Goal: Task Accomplishment & Management: Use online tool/utility

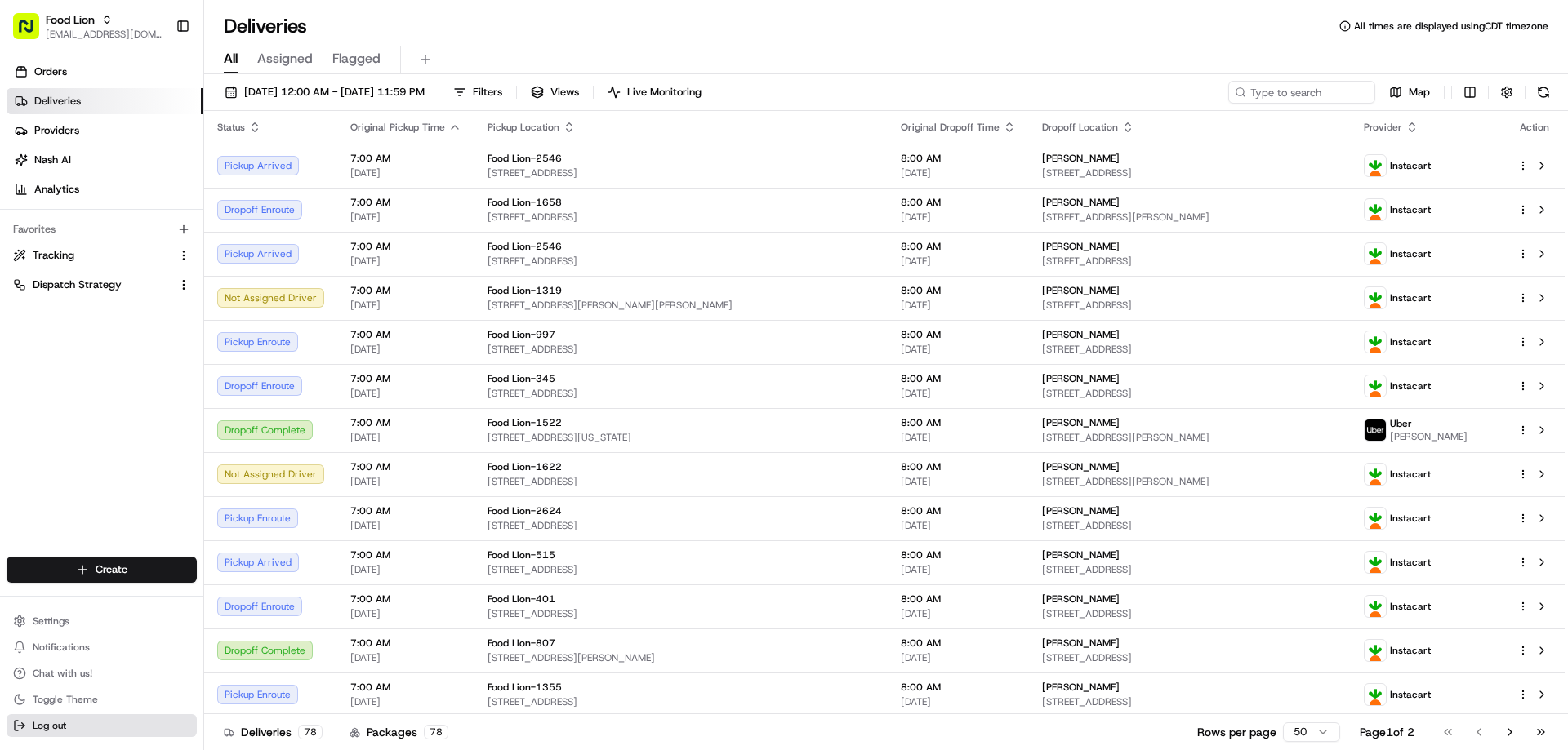
click at [54, 727] on span "Log out" at bounding box center [49, 725] width 34 height 13
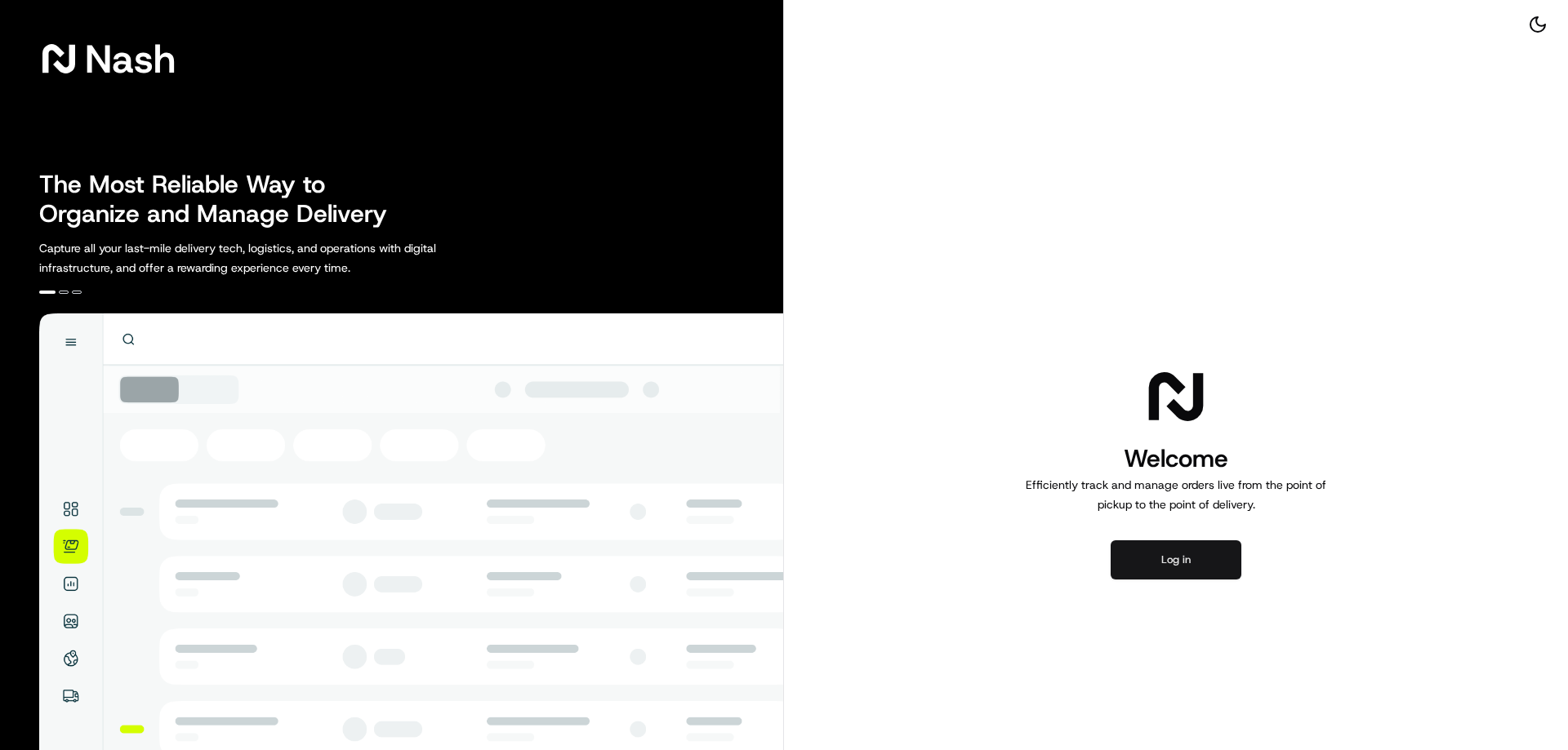
click at [1173, 568] on button "Log in" at bounding box center [1175, 560] width 130 height 39
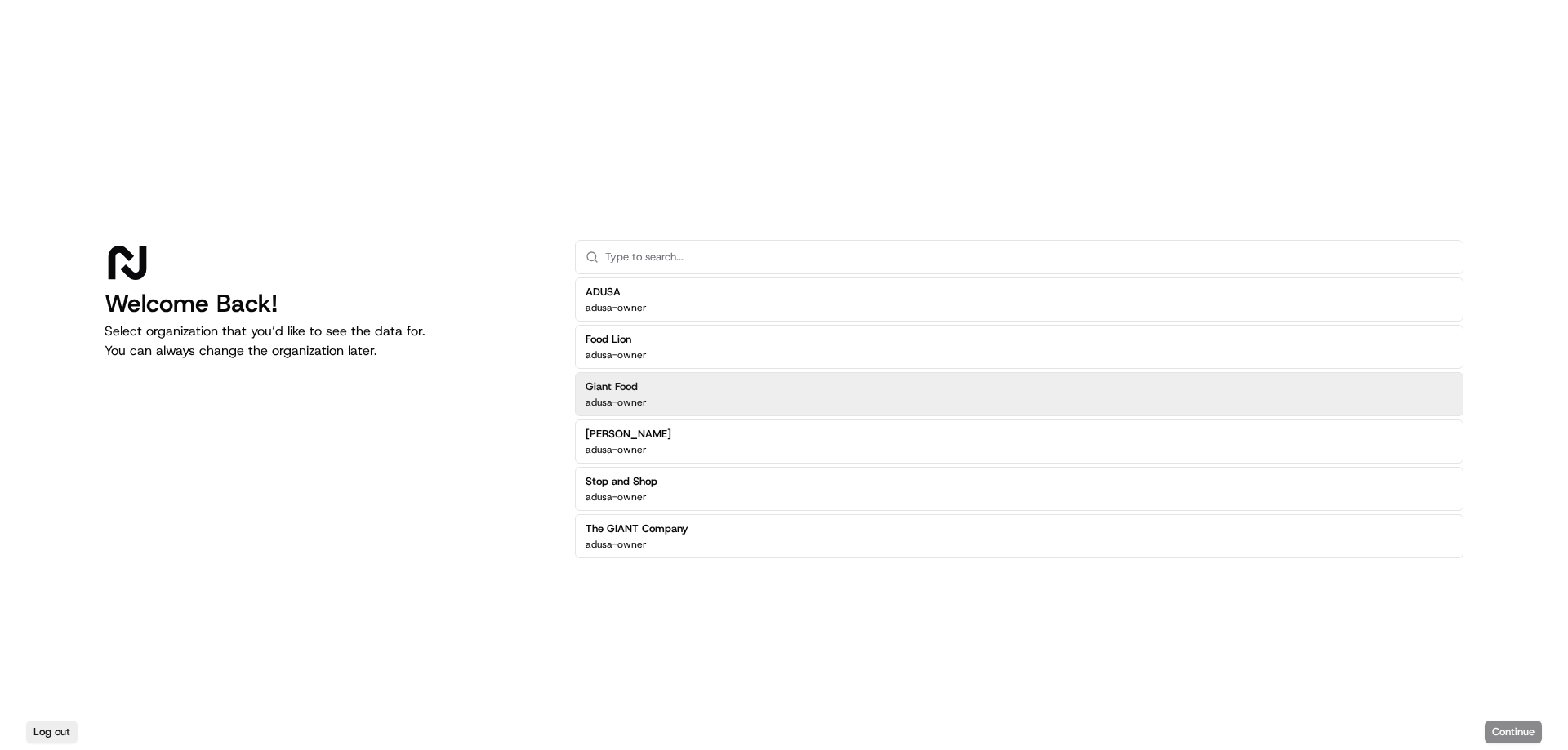
click at [686, 403] on div "Giant Food adusa-owner" at bounding box center [1019, 395] width 889 height 44
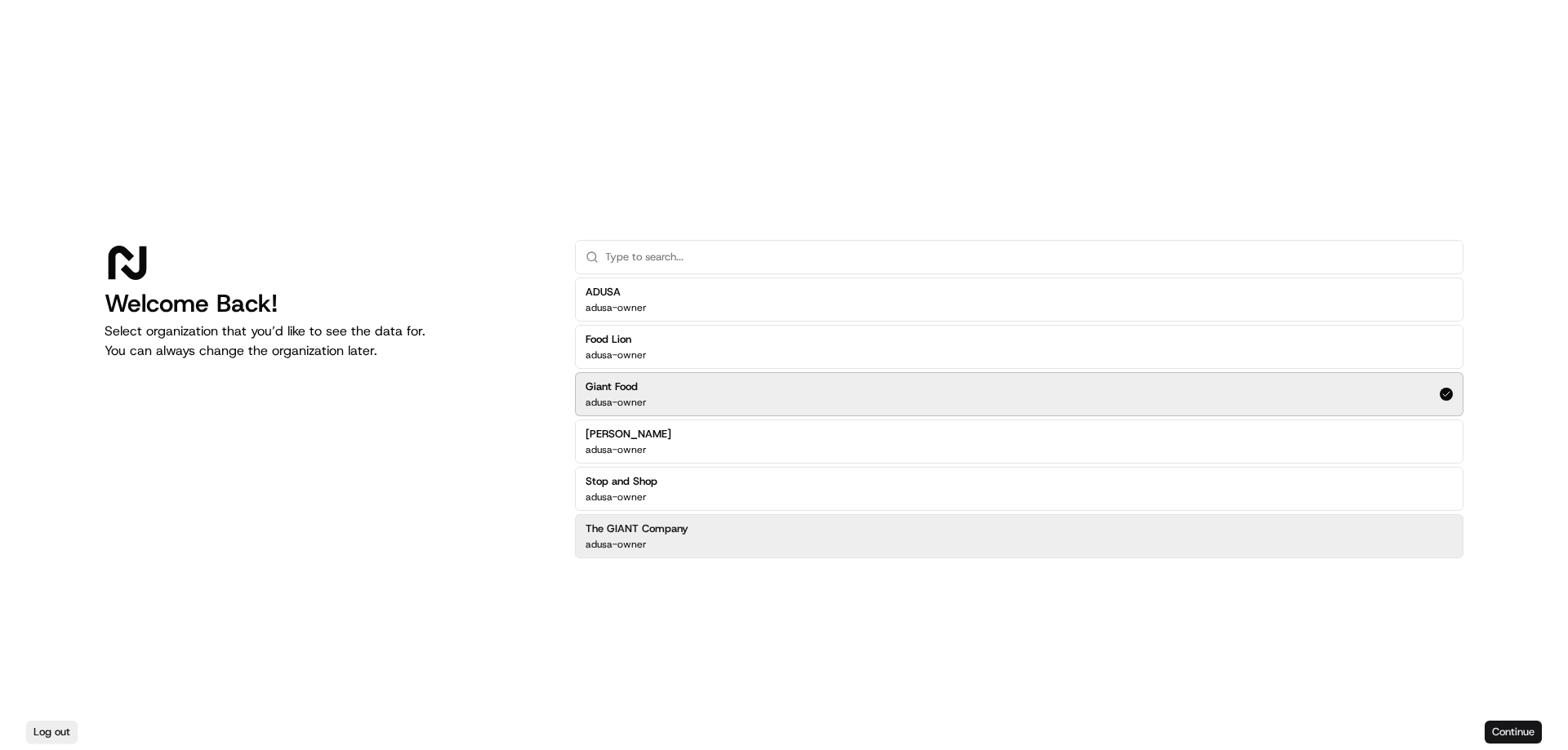
click at [1499, 731] on button "Continue" at bounding box center [1513, 732] width 57 height 23
